Goal: Task Accomplishment & Management: Manage account settings

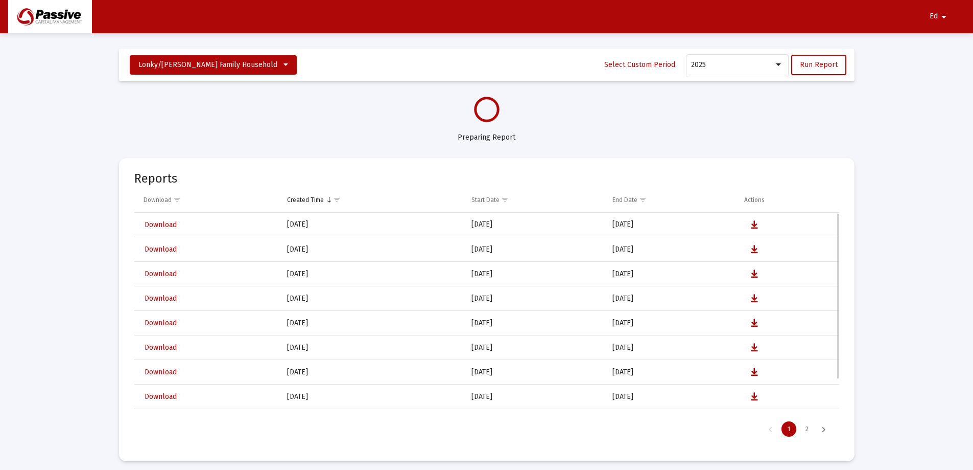
select select "View all"
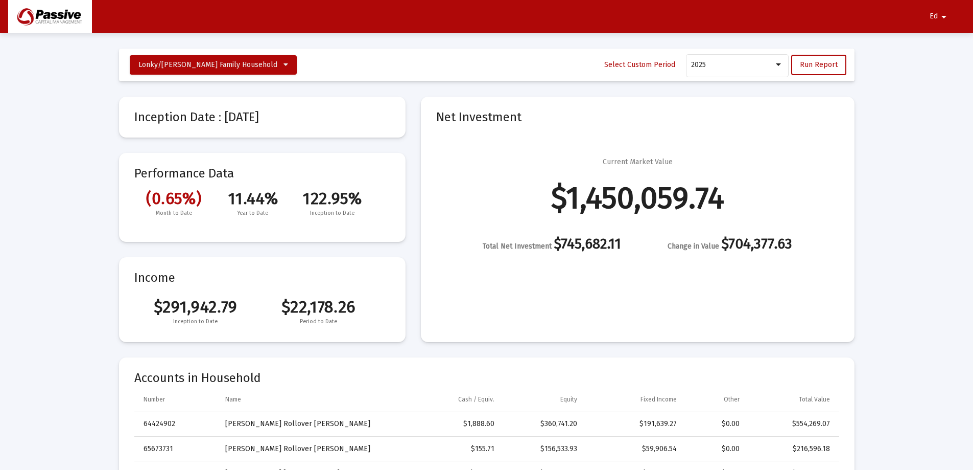
click at [940, 13] on mat-icon "arrow_drop_down" at bounding box center [944, 17] width 12 height 20
click at [945, 42] on button "Logout" at bounding box center [933, 43] width 57 height 25
